Goal: Book appointment/travel/reservation

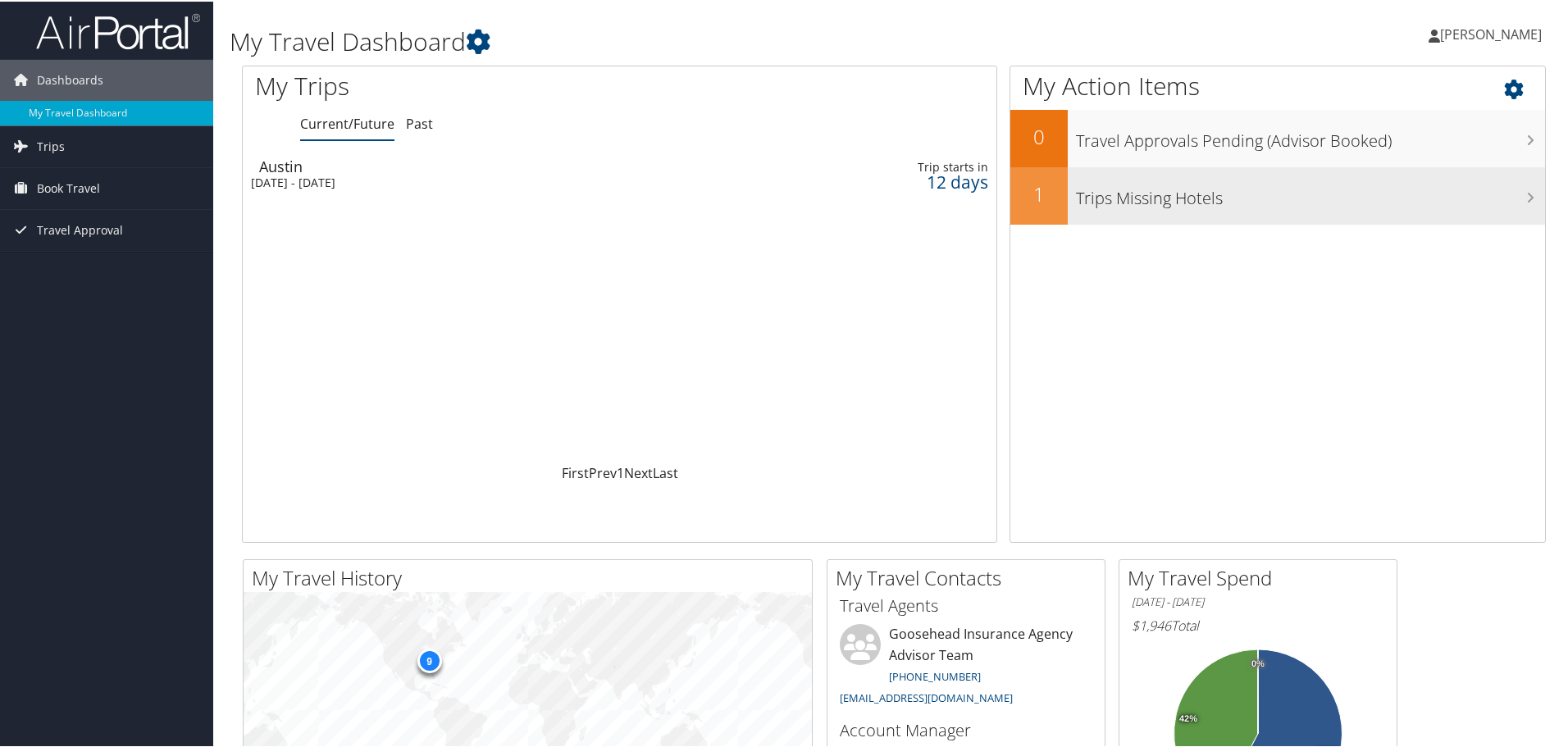
click at [1169, 199] on h3 "Trips Missing Hotels" at bounding box center [1311, 192] width 469 height 32
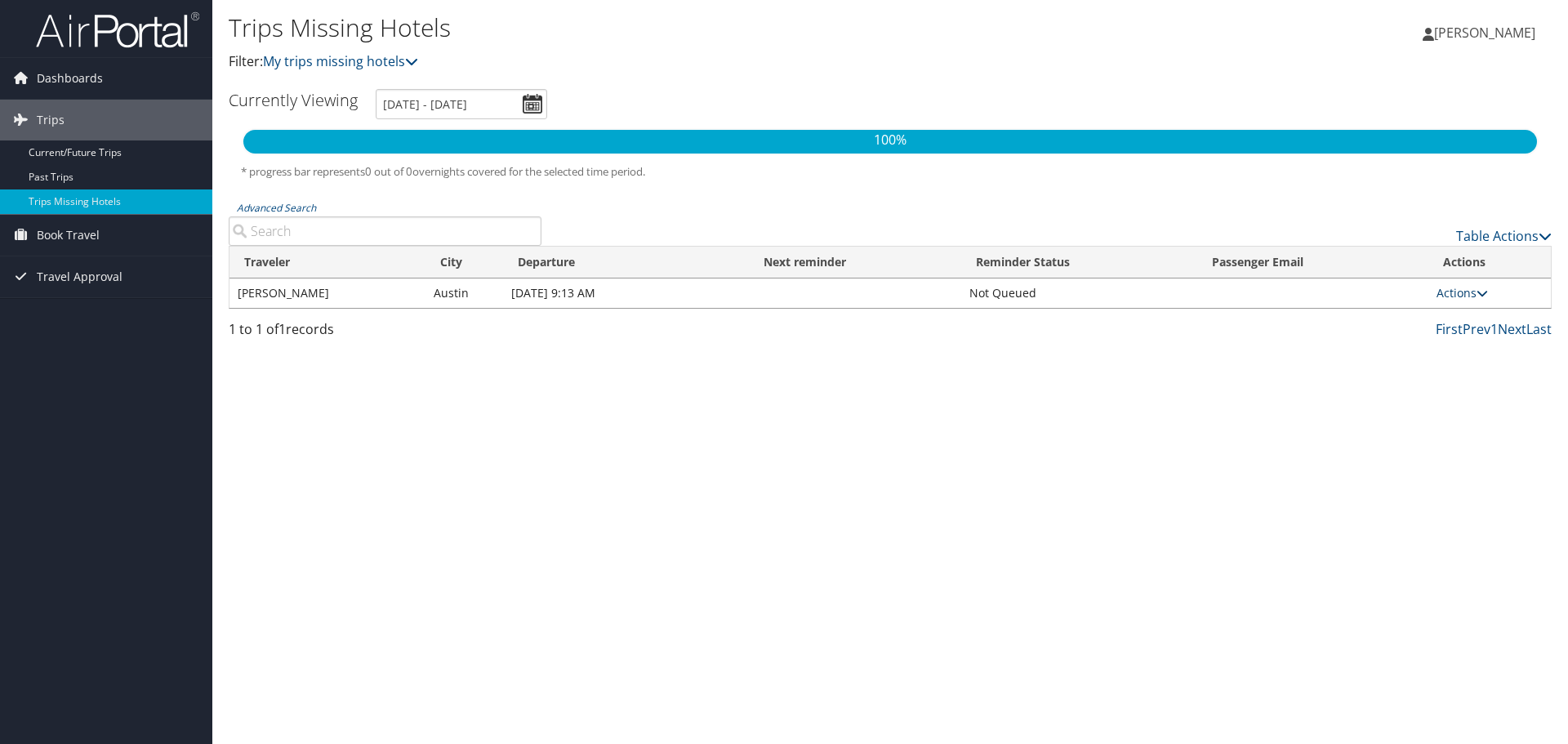
click at [1463, 290] on link "Actions" at bounding box center [1462, 292] width 51 height 15
click at [1414, 374] on link "Attach Hotel" at bounding box center [1429, 372] width 112 height 28
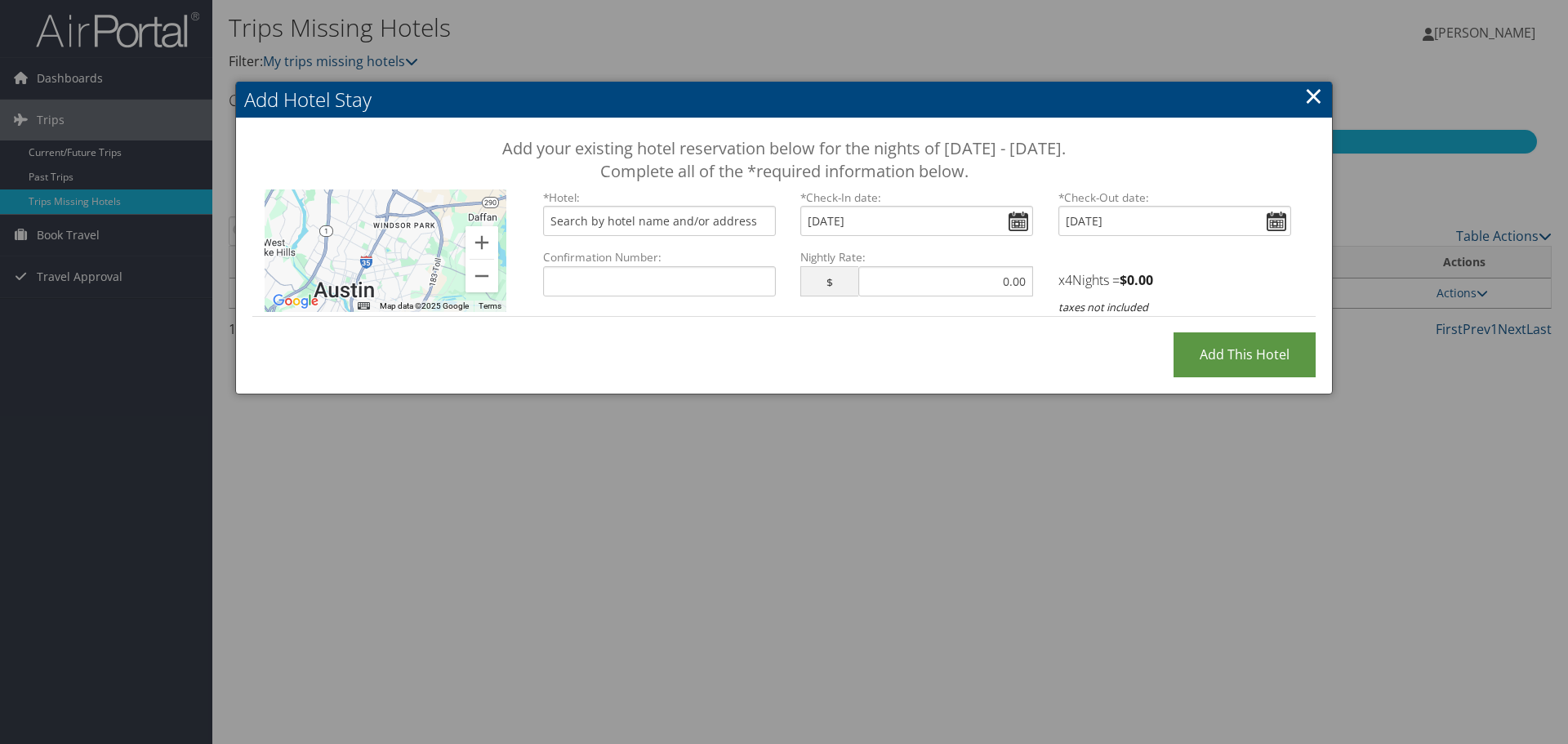
click at [1319, 96] on link "×" at bounding box center [1314, 95] width 19 height 32
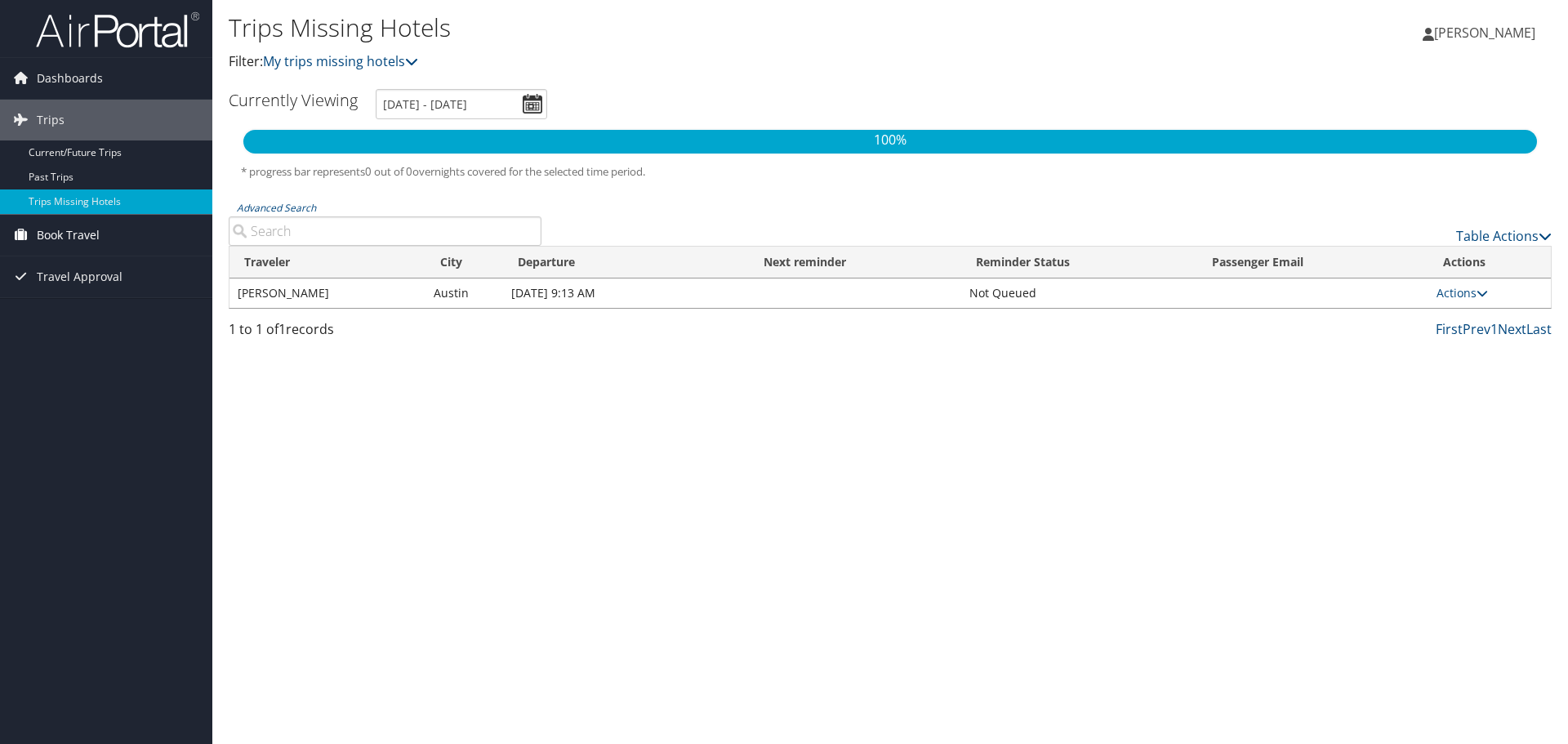
click at [53, 235] on span "Book Travel" at bounding box center [68, 235] width 63 height 40
click at [73, 321] on link "Book/Manage Online Trips" at bounding box center [106, 316] width 212 height 24
click at [63, 323] on link "Book/Manage Online Trips" at bounding box center [106, 316] width 212 height 24
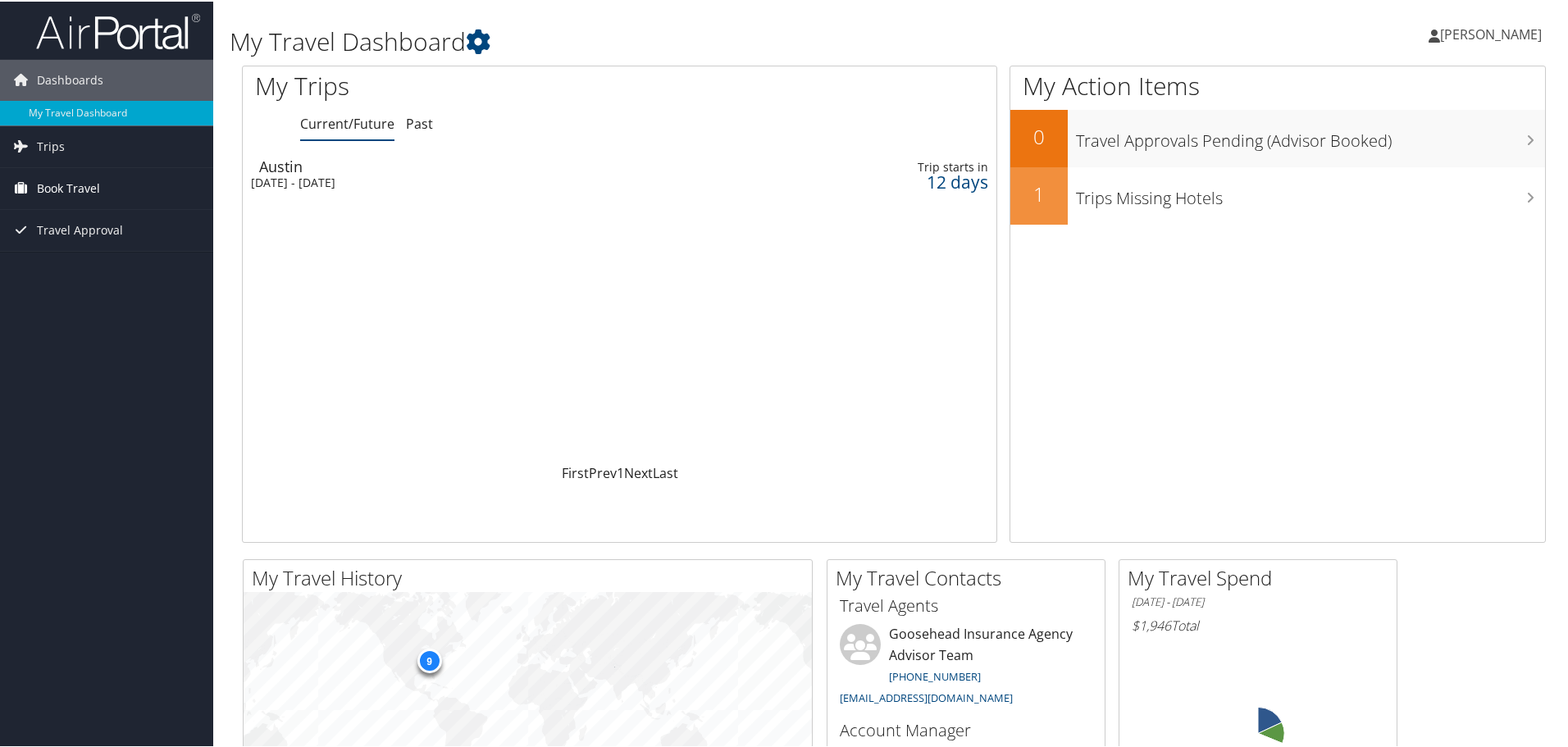
click at [21, 180] on icon at bounding box center [20, 186] width 24 height 24
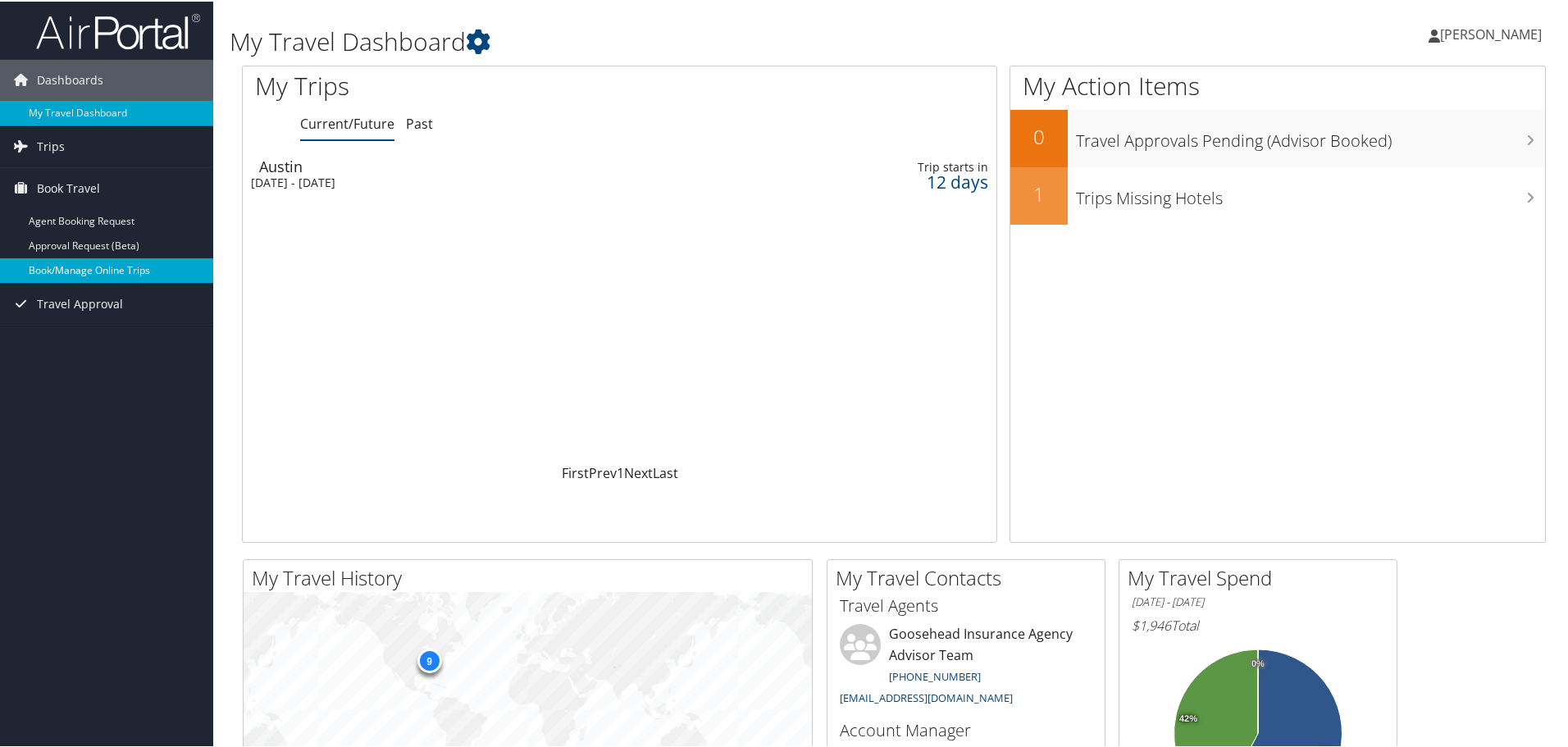
click at [68, 269] on link "Book/Manage Online Trips" at bounding box center [106, 269] width 213 height 24
click at [397, 185] on div "Tue 21 Oct 2025 - Sat 25 Oct 2025" at bounding box center [484, 181] width 466 height 14
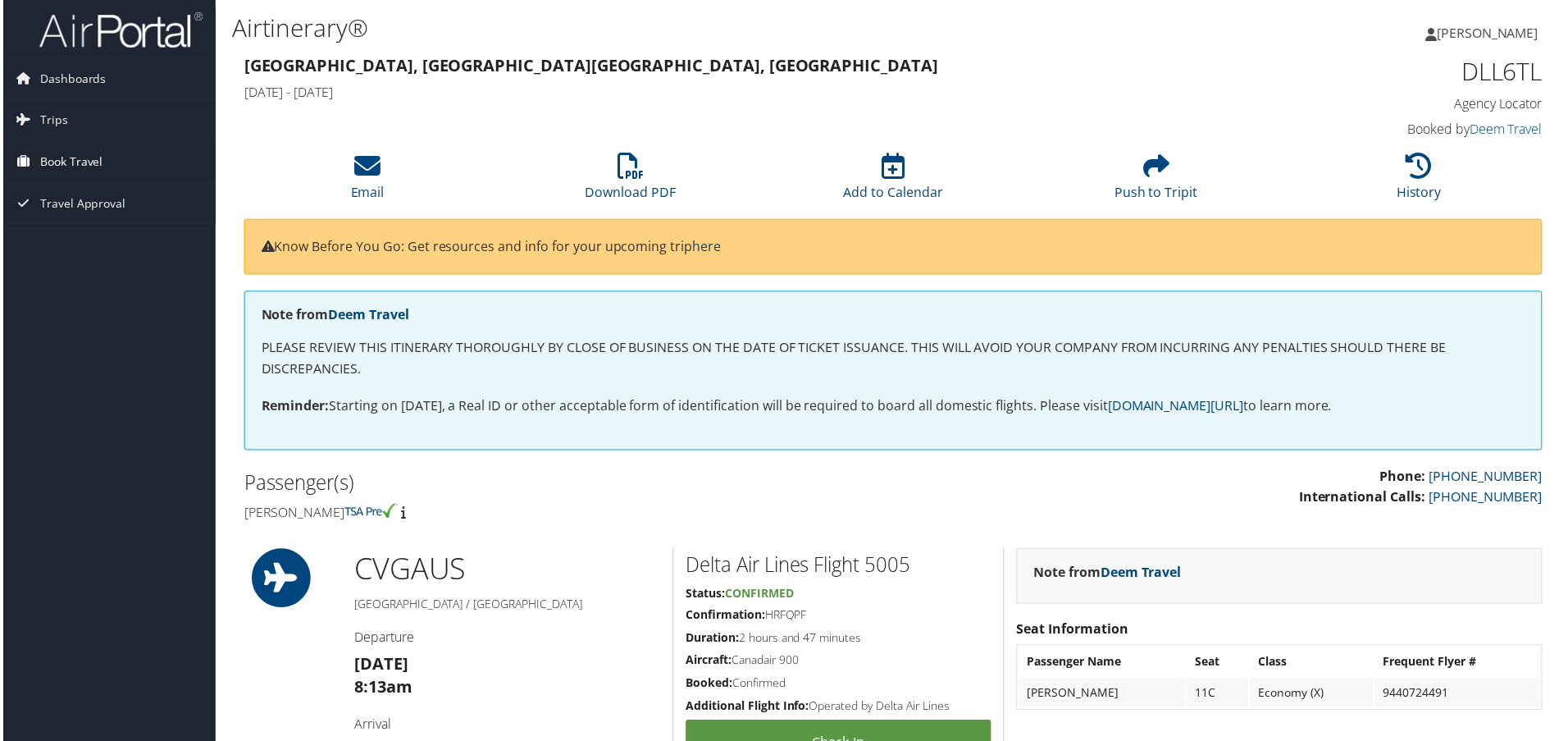
click at [115, 168] on link "Book Travel" at bounding box center [106, 162] width 213 height 41
click at [113, 236] on link "Book/Manage Online Trips" at bounding box center [106, 244] width 213 height 24
click at [107, 239] on link "Book/Manage Online Trips" at bounding box center [106, 244] width 213 height 24
click at [101, 242] on link "Book/Manage Online Trips" at bounding box center [106, 244] width 213 height 24
